Goal: Find specific page/section: Find specific page/section

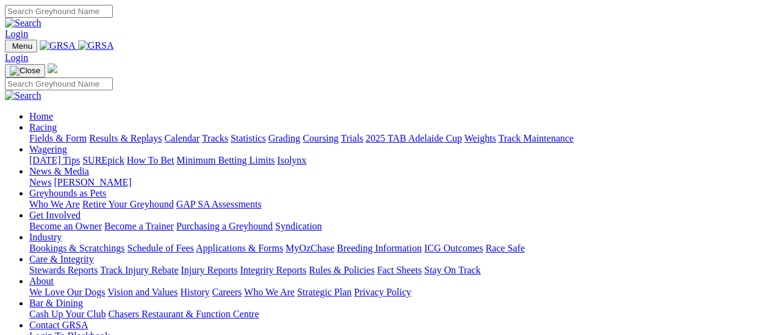
click at [61, 133] on link "Fields & Form" at bounding box center [57, 138] width 57 height 10
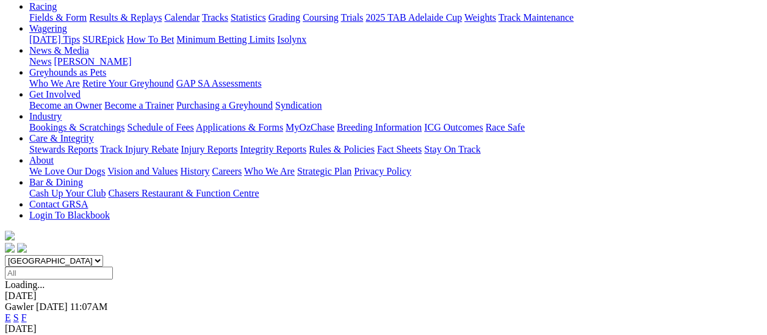
scroll to position [122, 0]
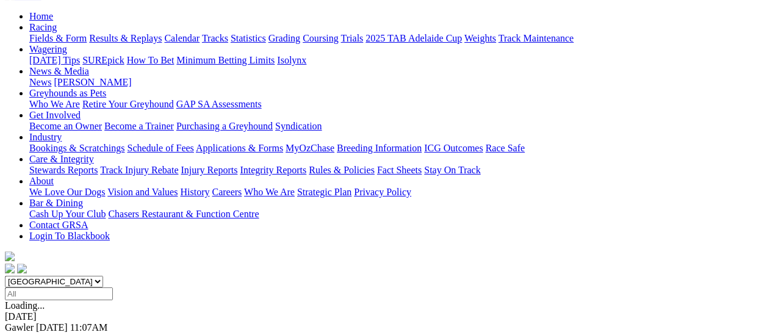
click at [27, 333] on link "F" at bounding box center [23, 338] width 5 height 10
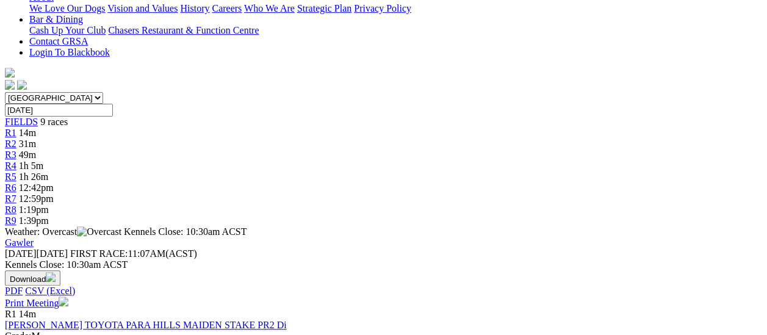
scroll to position [305, 0]
